Goal: Task Accomplishment & Management: Use online tool/utility

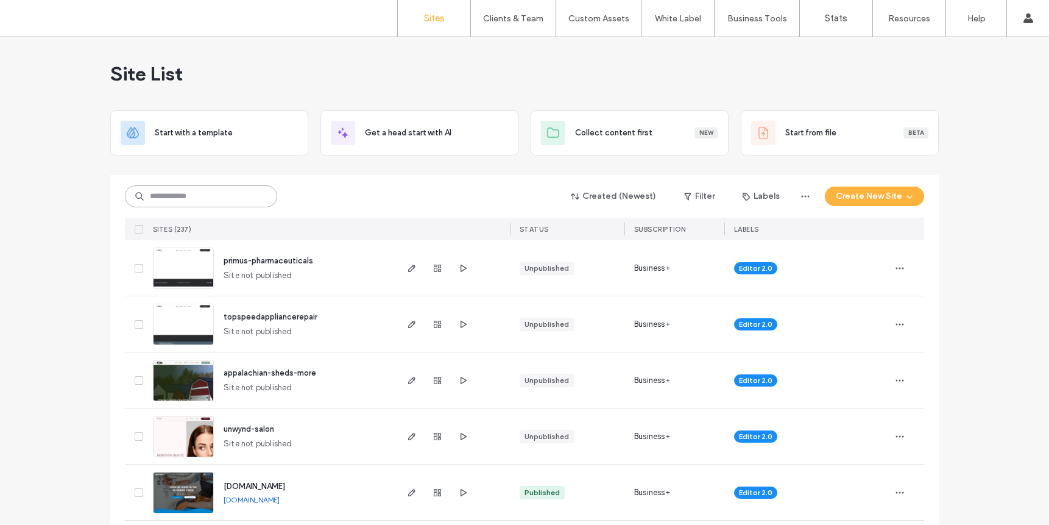
click at [245, 199] on input at bounding box center [201, 196] width 152 height 22
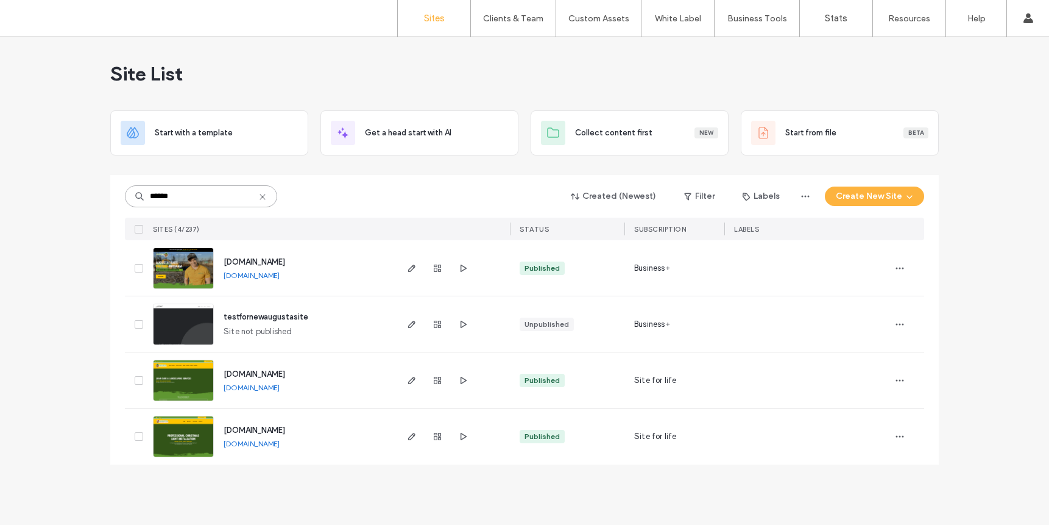
type input "******"
click at [193, 380] on img at bounding box center [184, 401] width 60 height 83
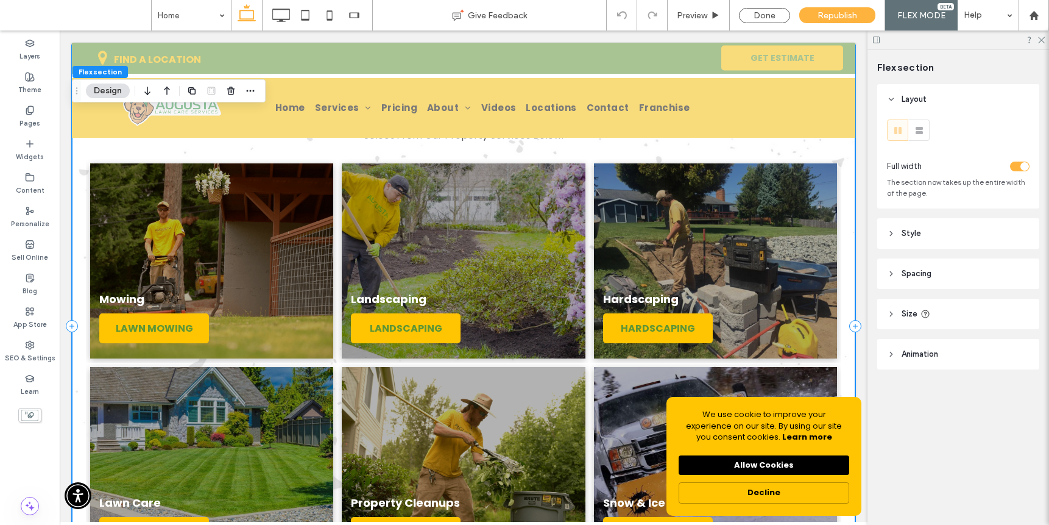
click at [77, 263] on div "Landscaping & Lawn Care Services Select From Our Property Services Below: Mowin…" at bounding box center [464, 326] width 784 height 562
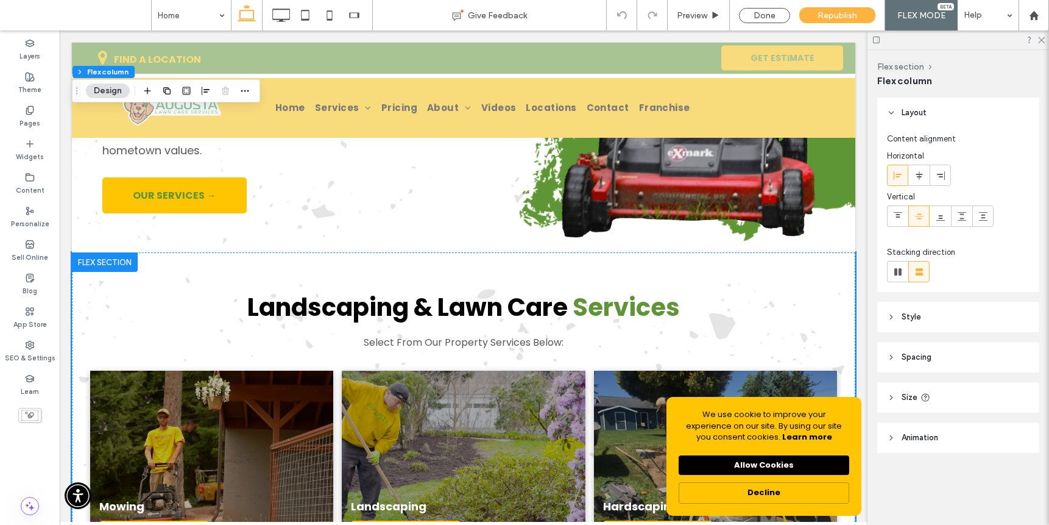
scroll to position [928, 0]
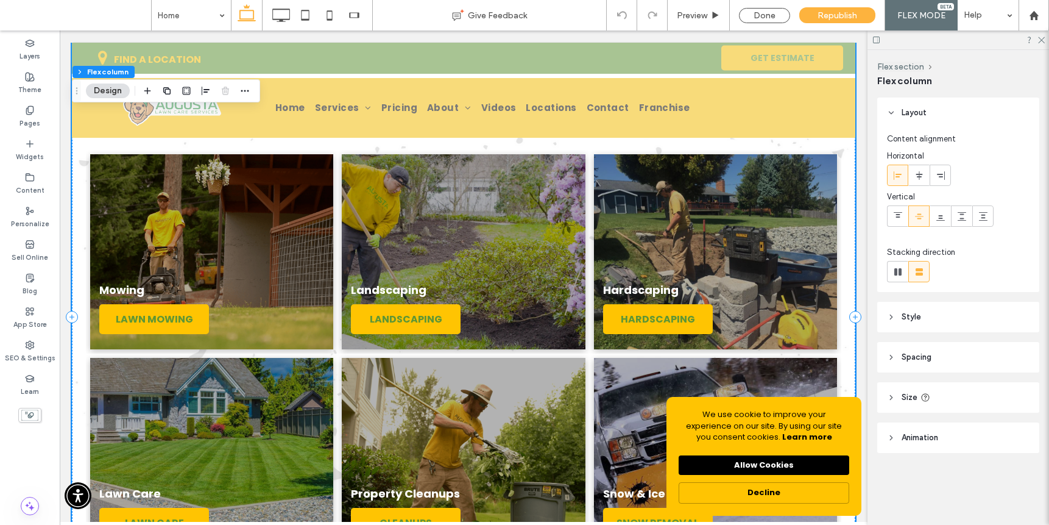
scroll to position [1178, 0]
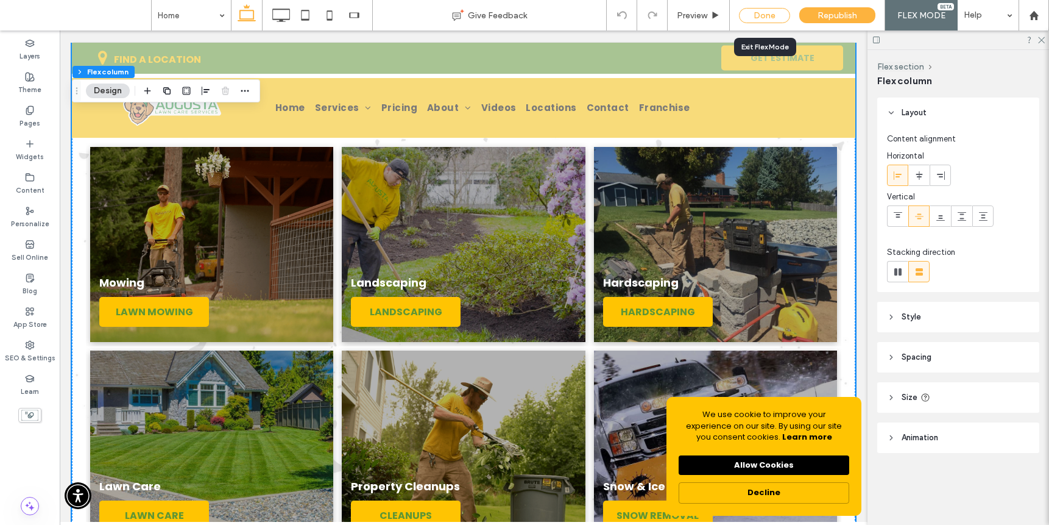
click at [757, 10] on div "Done" at bounding box center [764, 15] width 51 height 15
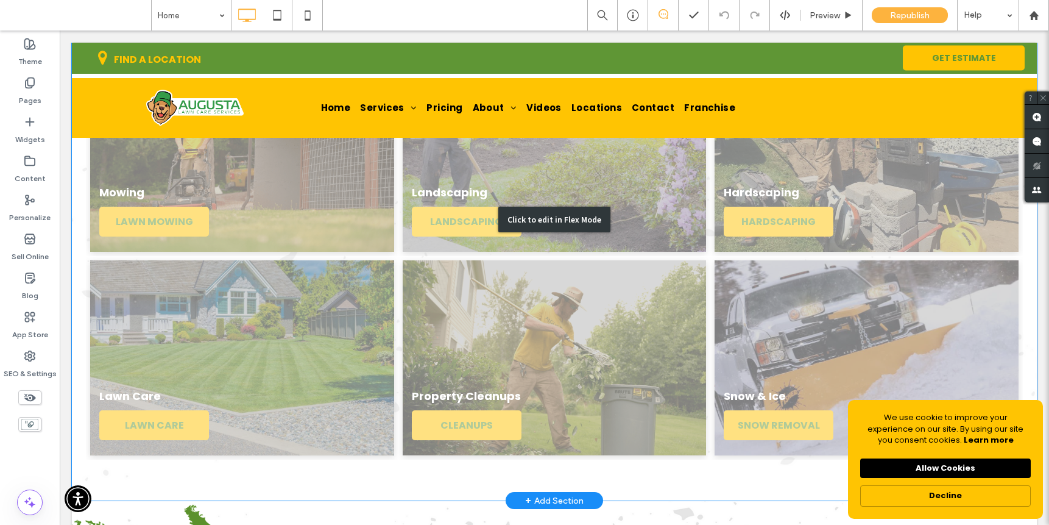
click at [668, 206] on div "Click to edit in Flex Mode" at bounding box center [554, 219] width 965 height 562
click at [668, 206] on link at bounding box center [555, 154] width 304 height 195
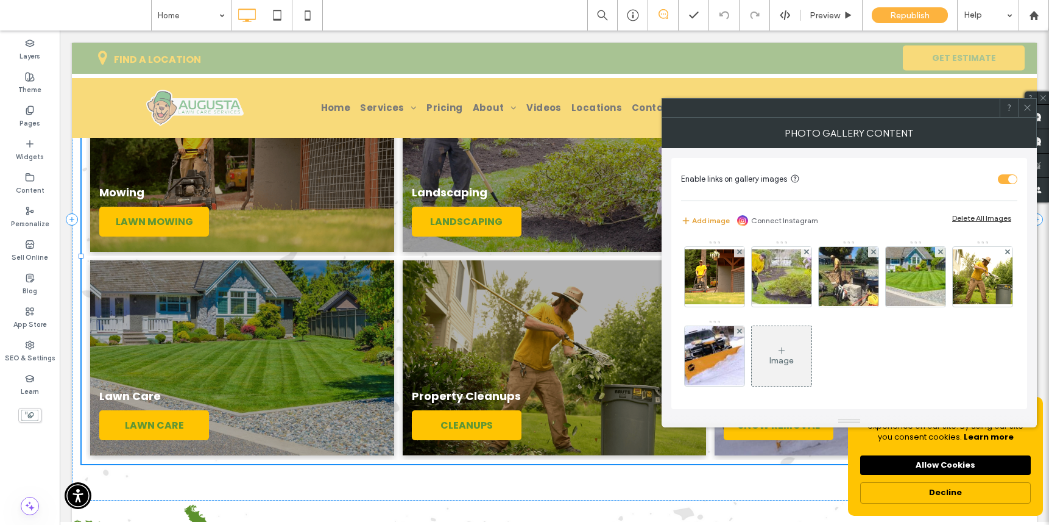
scroll to position [1268, 0]
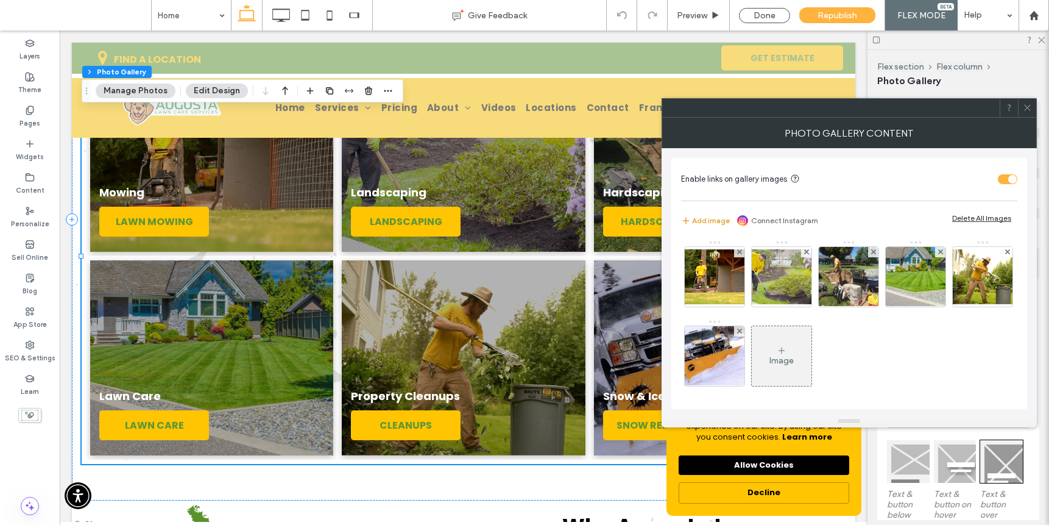
click at [686, 214] on span "button" at bounding box center [686, 220] width 11 height 13
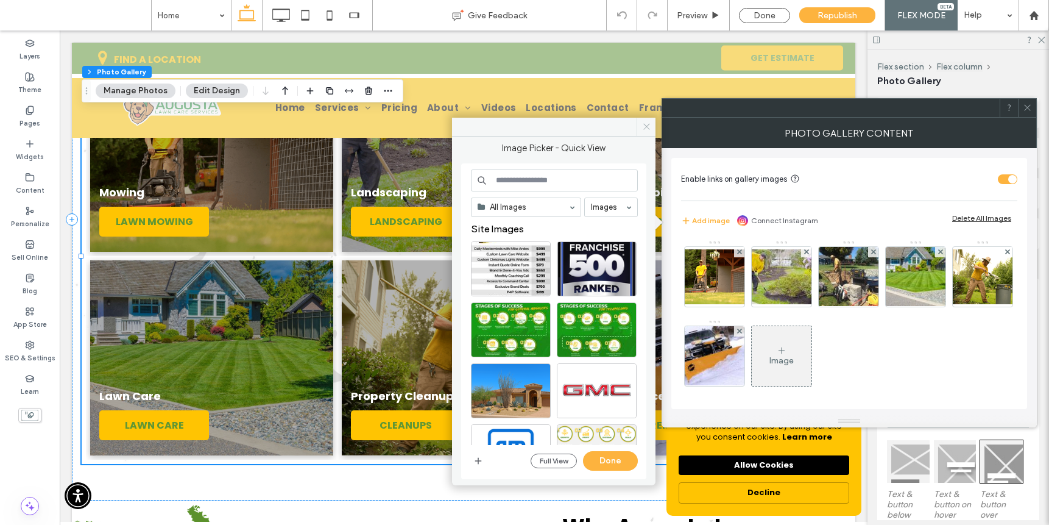
click at [643, 123] on icon at bounding box center [646, 126] width 9 height 9
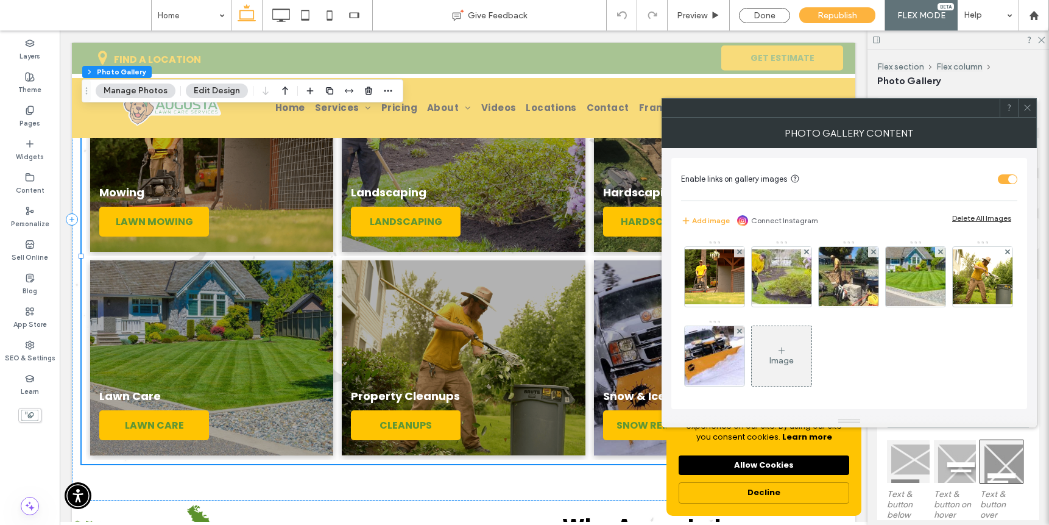
click at [1030, 112] on span at bounding box center [1027, 108] width 9 height 18
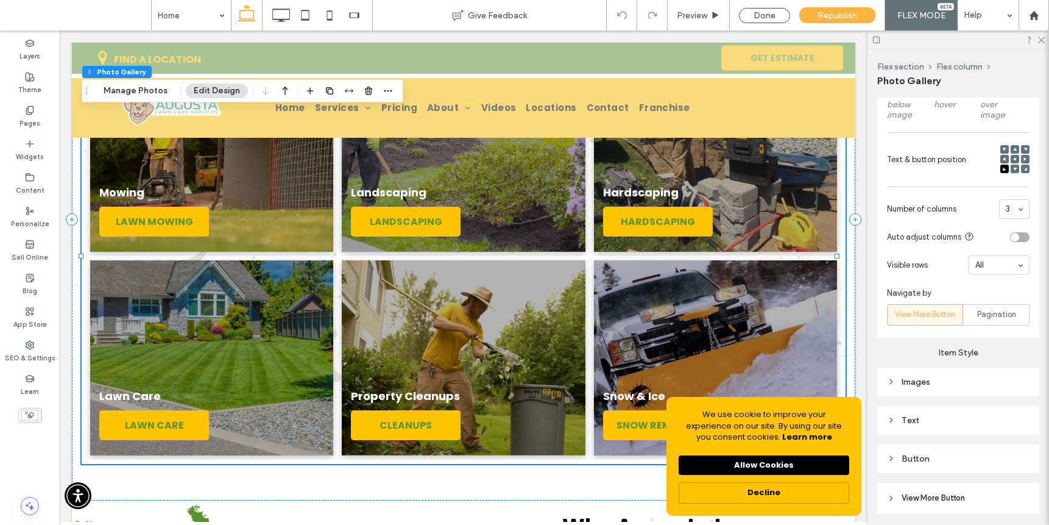
scroll to position [488, 0]
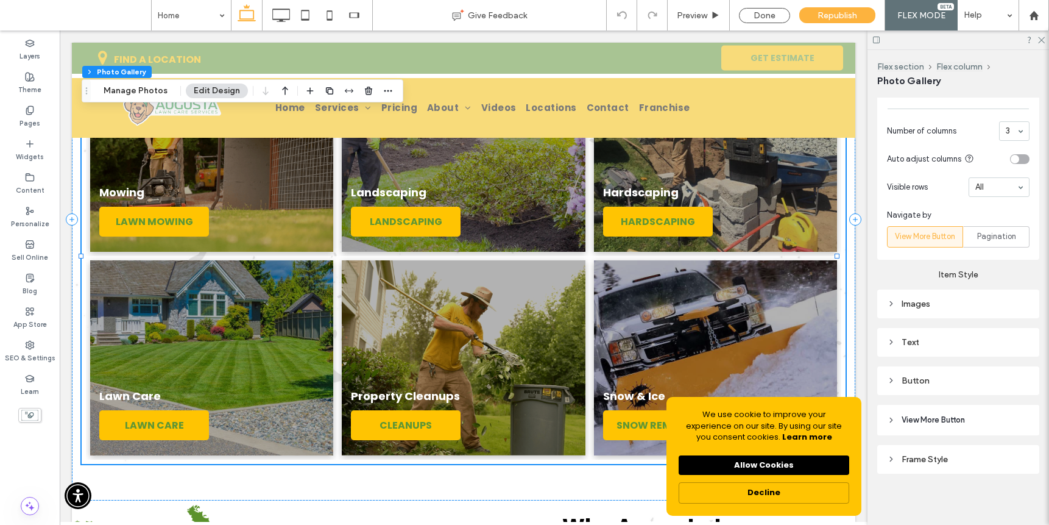
click at [961, 300] on div "Images" at bounding box center [958, 304] width 143 height 10
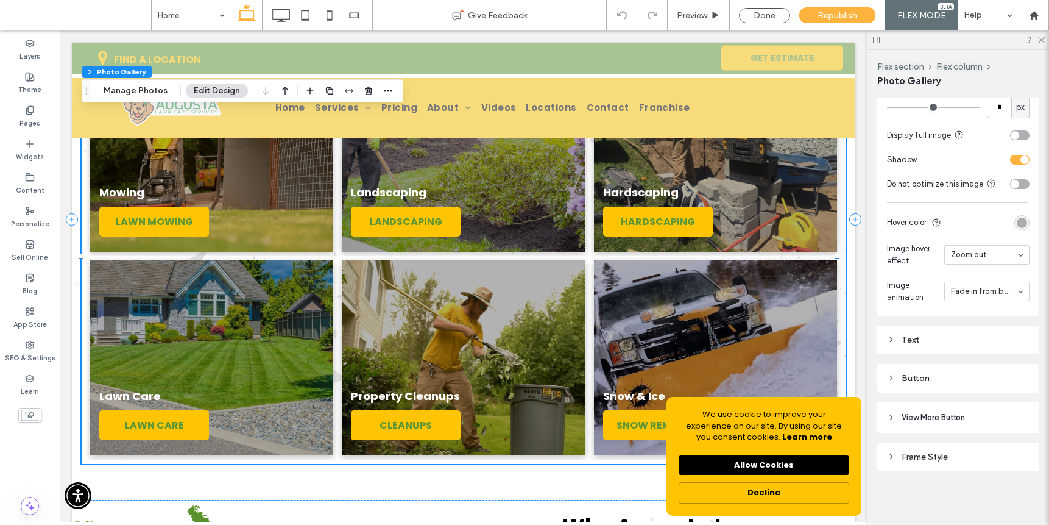
click at [960, 342] on div "Text" at bounding box center [958, 340] width 143 height 10
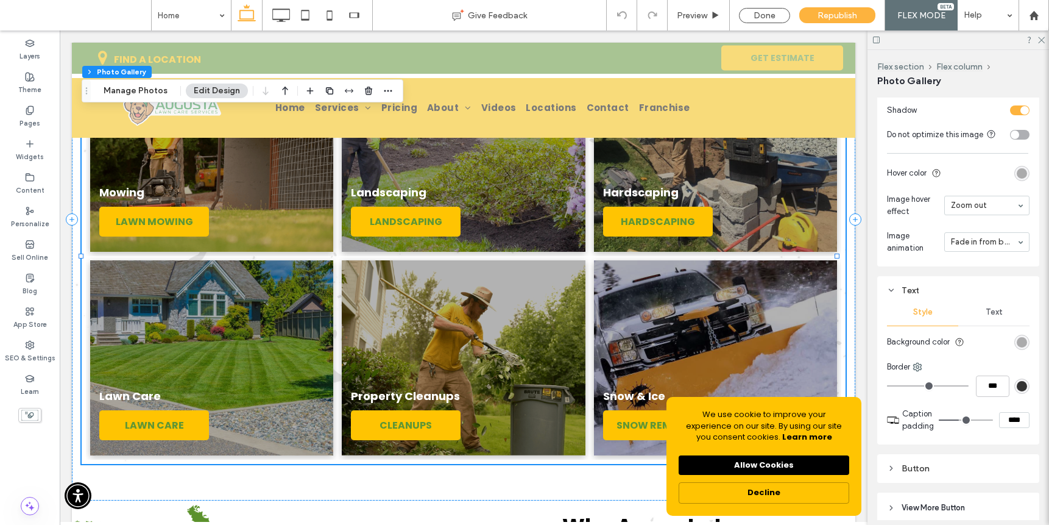
scroll to position [957, 0]
